Goal: Check status: Check status

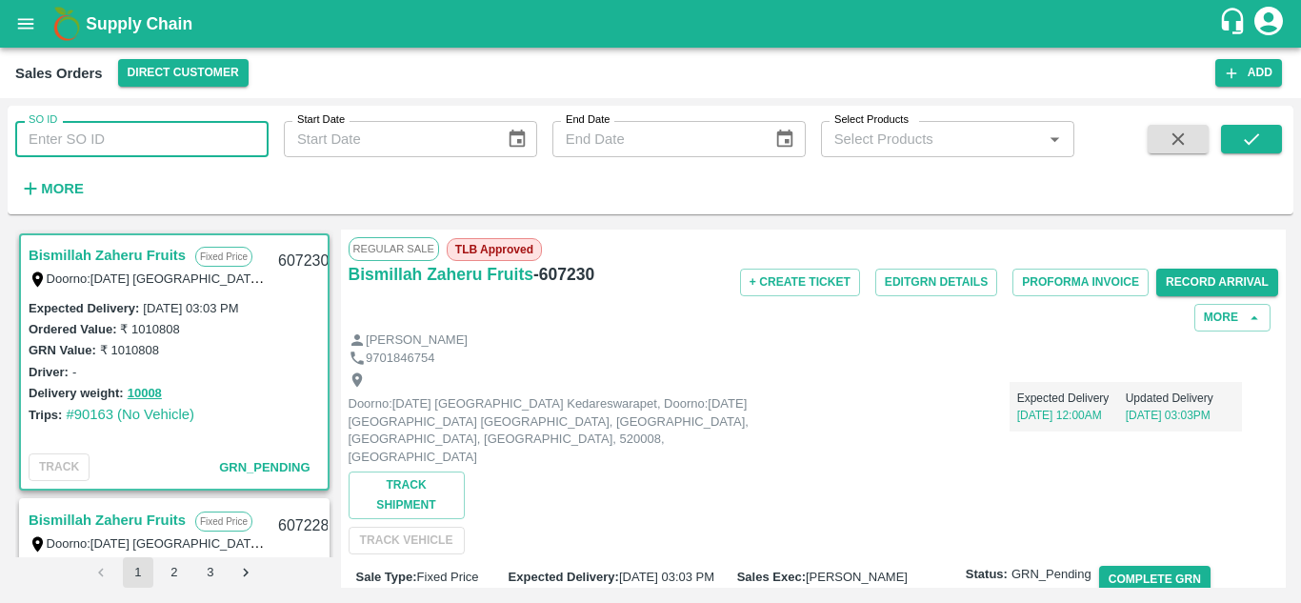
click at [133, 147] on input "SO ID" at bounding box center [141, 139] width 253 height 36
paste input "605373"
type input "605373"
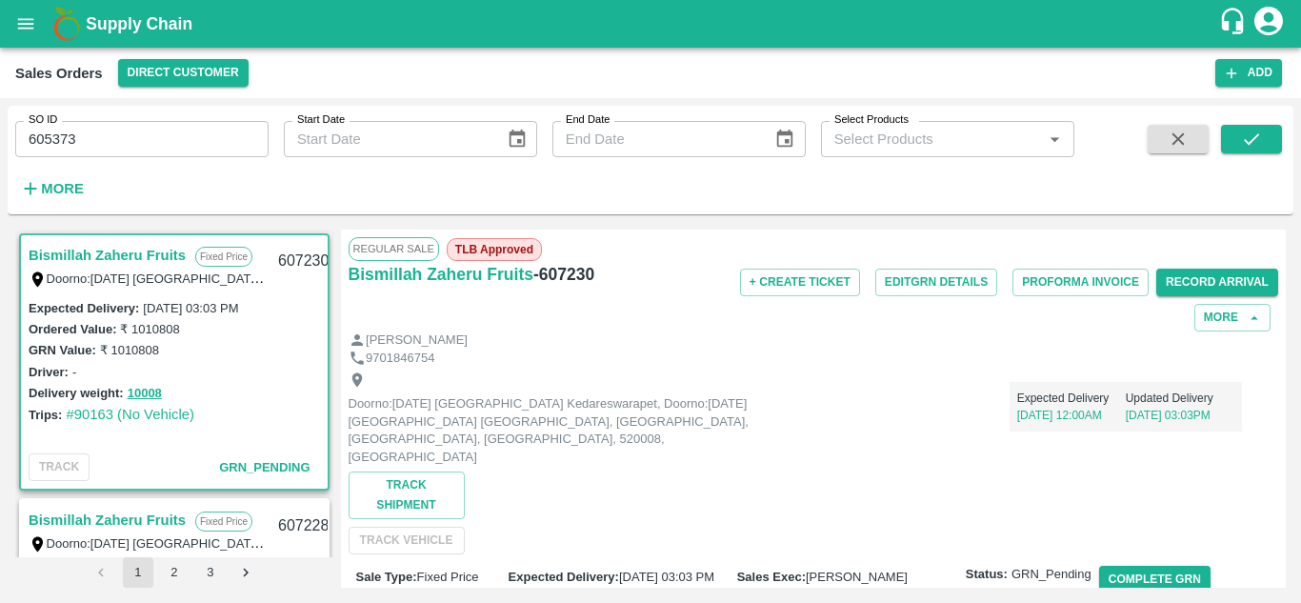
click at [1245, 156] on span at bounding box center [1251, 164] width 61 height 78
click at [1248, 143] on icon "submit" at bounding box center [1250, 138] width 15 height 11
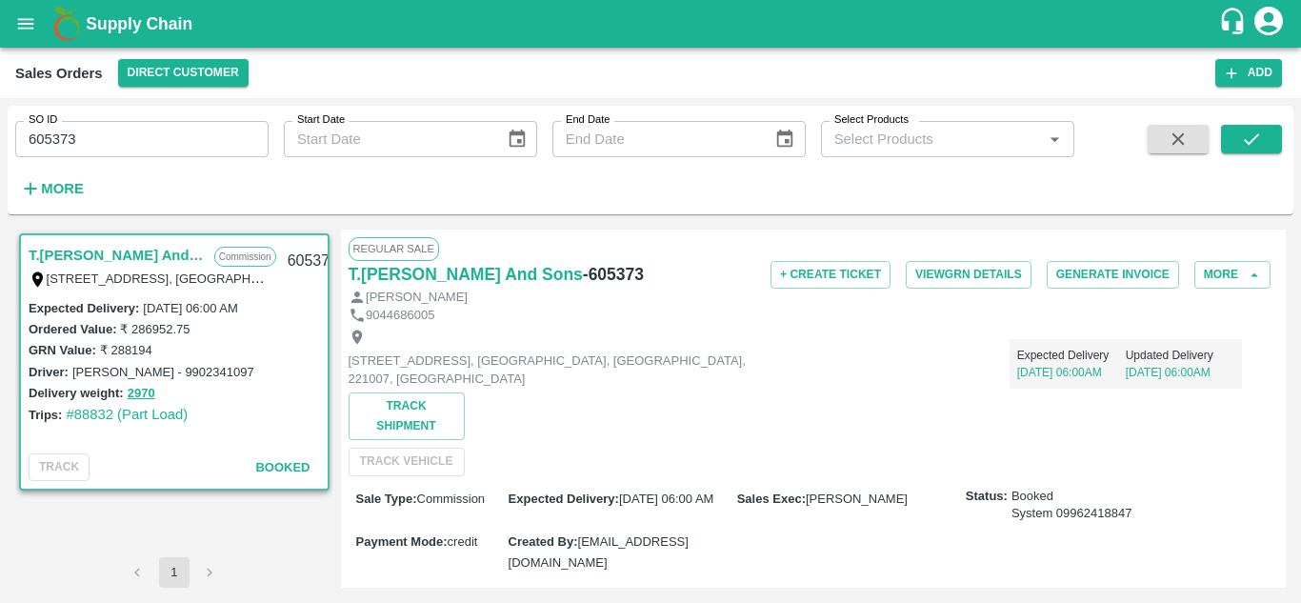
scroll to position [663, 0]
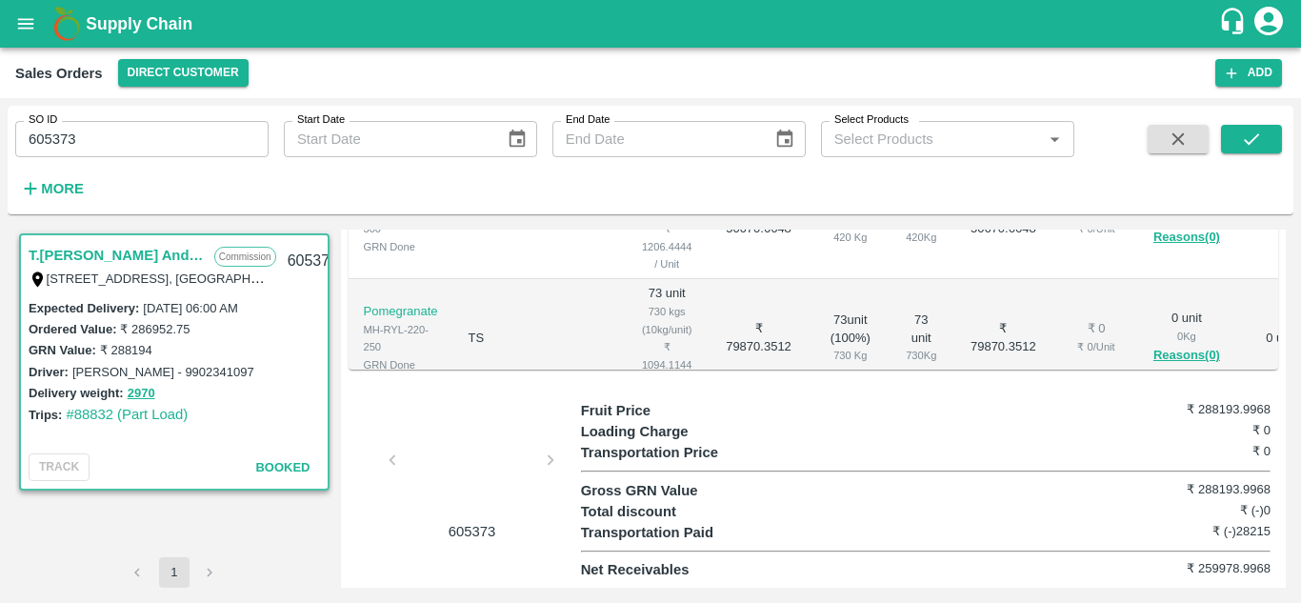
click at [456, 451] on div at bounding box center [472, 465] width 143 height 101
